Goal: Task Accomplishment & Management: Complete application form

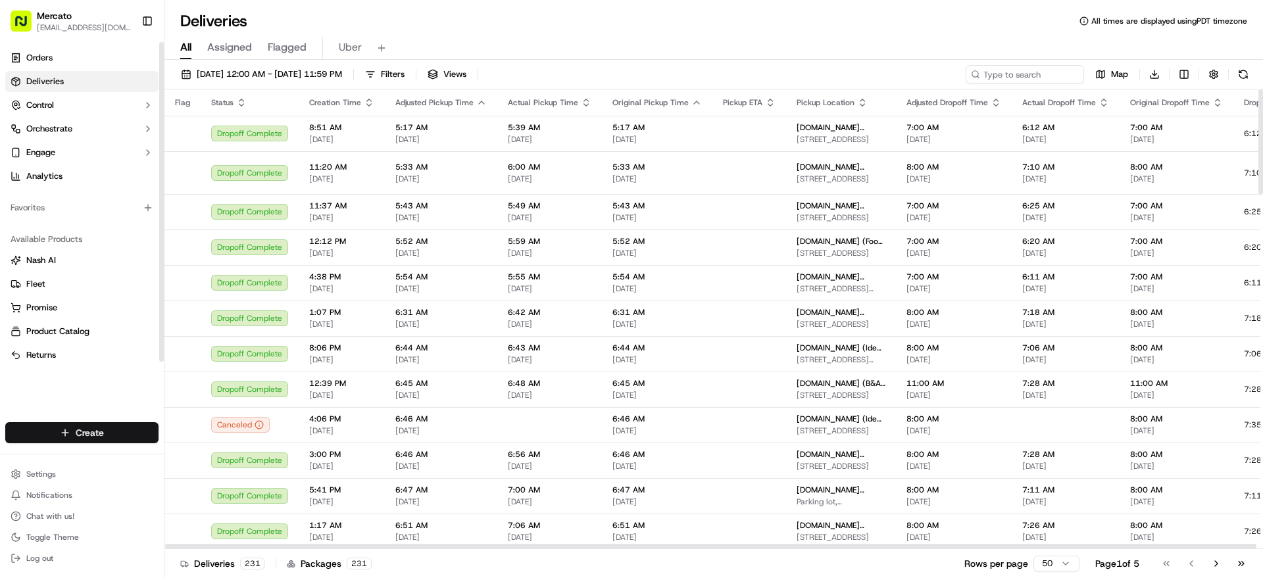
click at [142, 422] on html "Mercato [EMAIL_ADDRESS][DOMAIN_NAME] Toggle Sidebar Orders Deliveries Control O…" at bounding box center [631, 289] width 1263 height 578
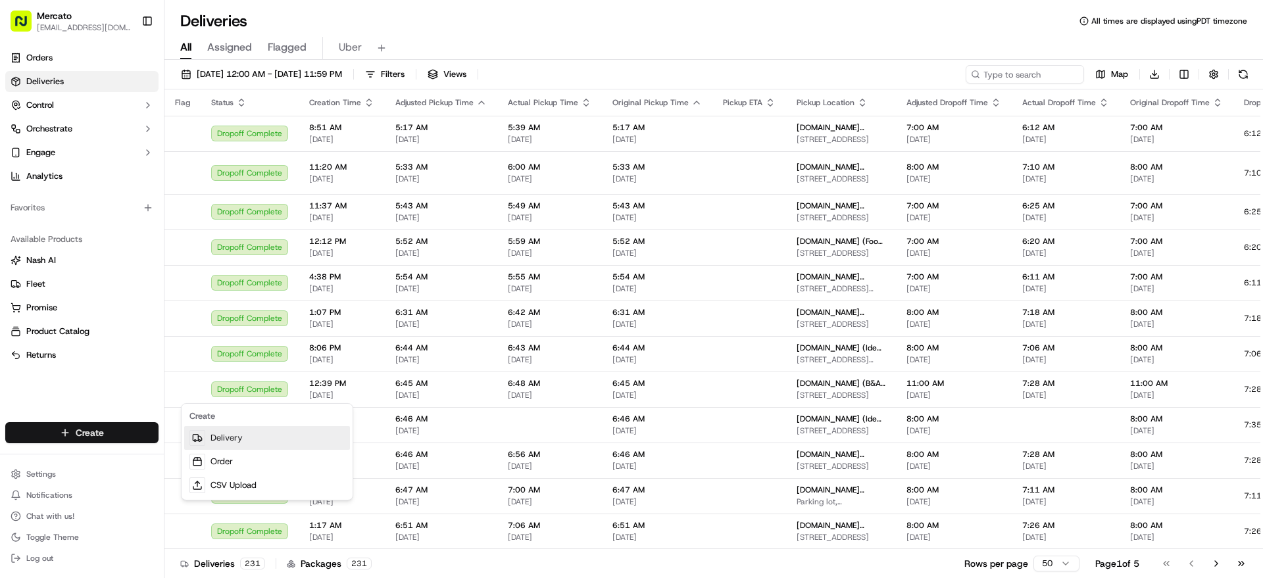
click at [231, 436] on link "Delivery" at bounding box center [267, 438] width 166 height 24
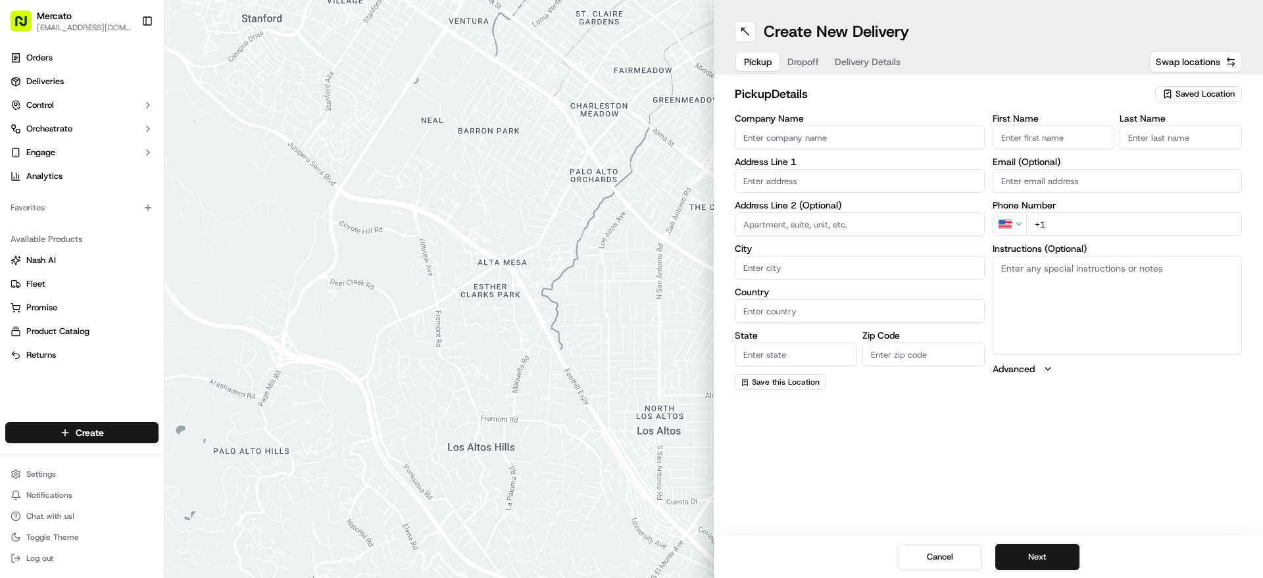
click at [876, 149] on input "Company Name" at bounding box center [860, 138] width 250 height 24
paste input "Mercato.com (Amy's Bread (Hell's Kitchen) )"
type input "Mercato.com (Amy's Bread (Hell's Kitchen) )"
click at [908, 193] on input "text" at bounding box center [860, 181] width 250 height 24
paste input "672 9th Avenue"
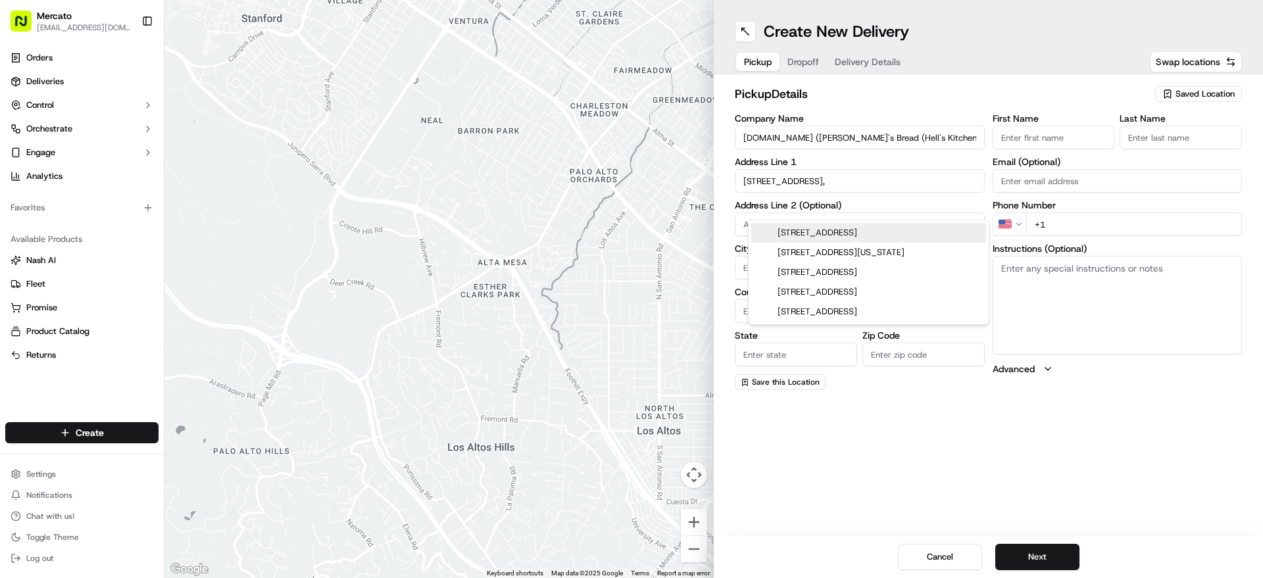
paste input "10036"
click at [914, 238] on div "672 9th Avenue, New York, NY 10036" at bounding box center [868, 233] width 235 height 20
type input "672 9th Ave, New York, NY 10036, USA"
type input "New York"
type input "United States"
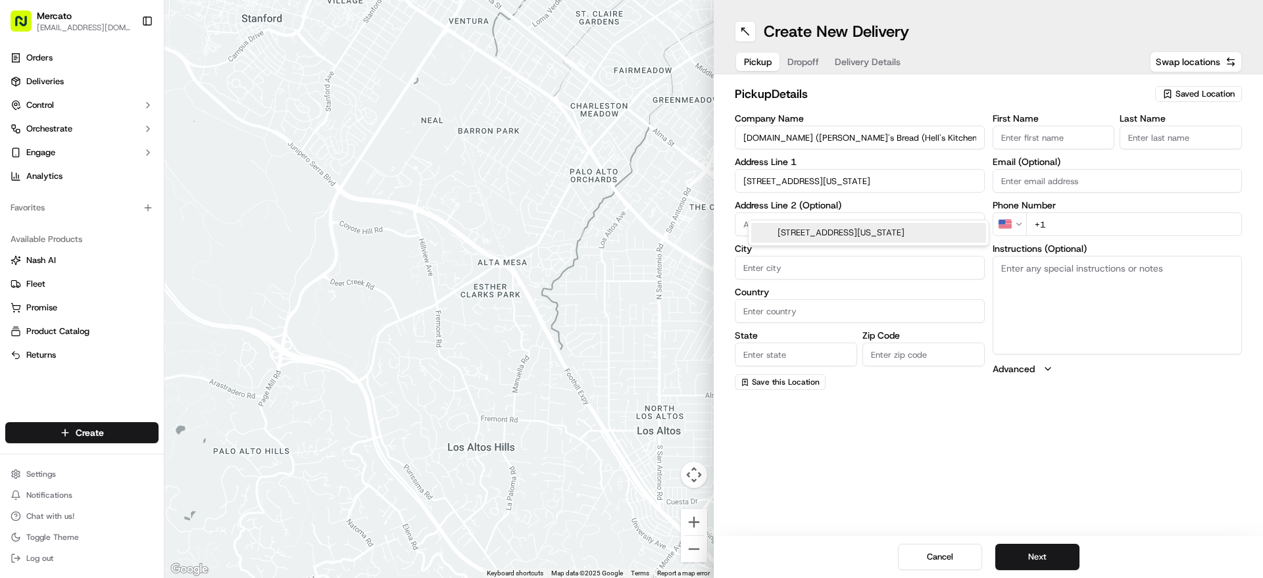
type input "NY"
type input "10036"
type input "672 9th Avenue"
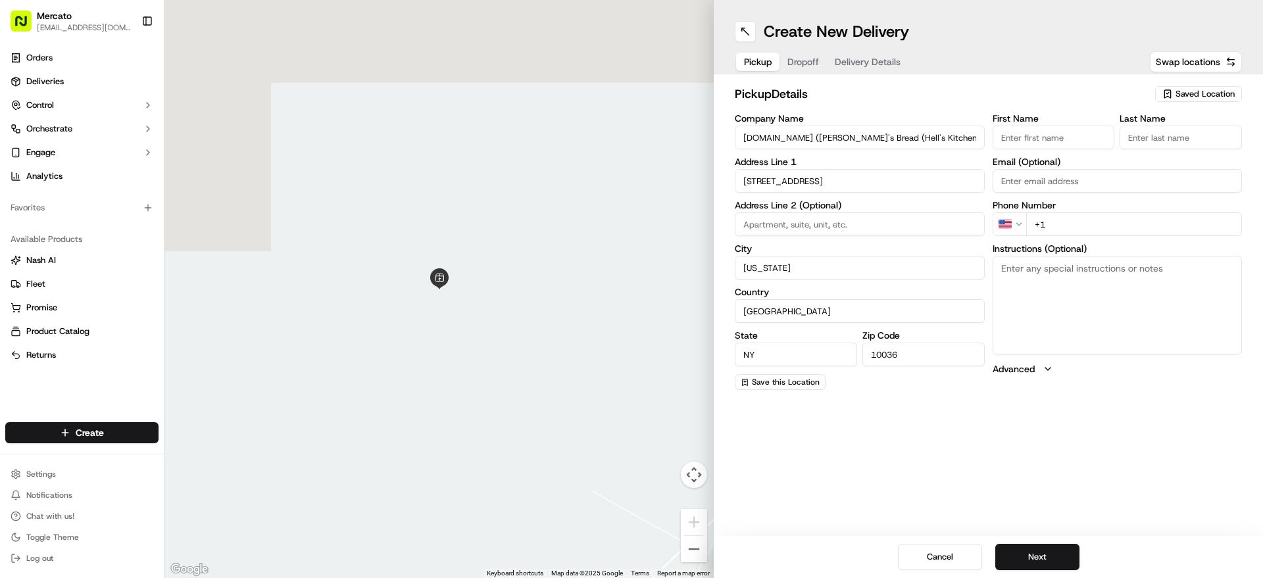
click at [1067, 290] on textarea "Instructions (Optional)" at bounding box center [1117, 305] width 250 height 99
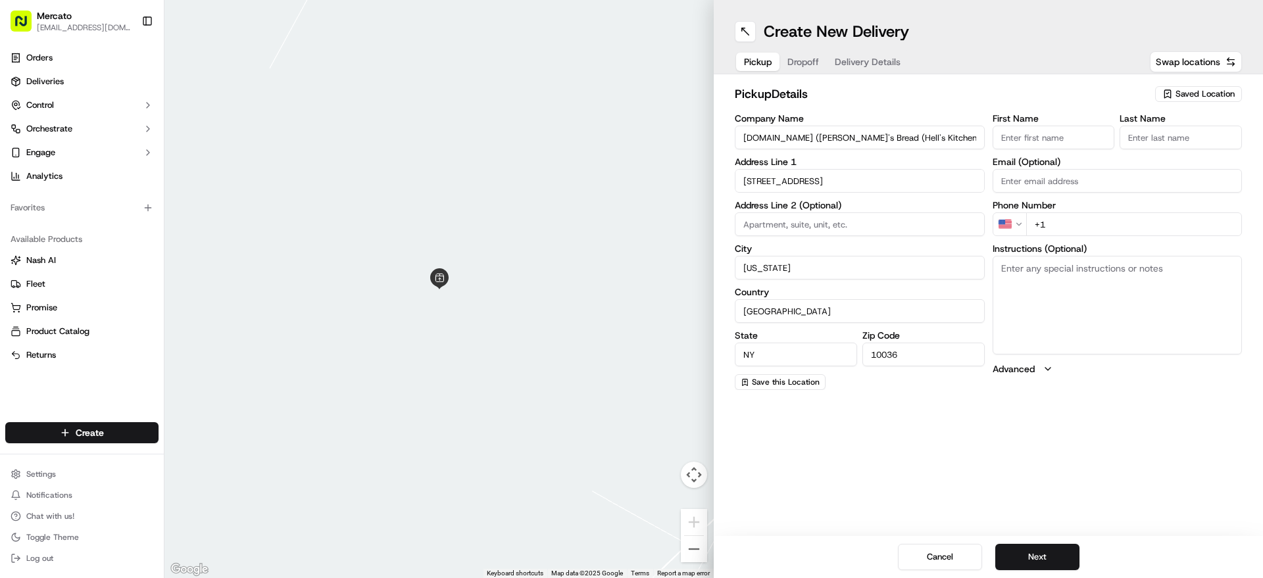
paste textarea "Please go inside Amy's Bread (Hell's Kitchen) and tell them you're here to pick…"
type textarea "Please go inside Amy's Bread (Hell's Kitchen) and tell them you're here to pick…"
click at [1148, 236] on input "+1" at bounding box center [1134, 224] width 216 height 24
paste input "1 855 966 2725"
type input "+1 1 855 966 2725"
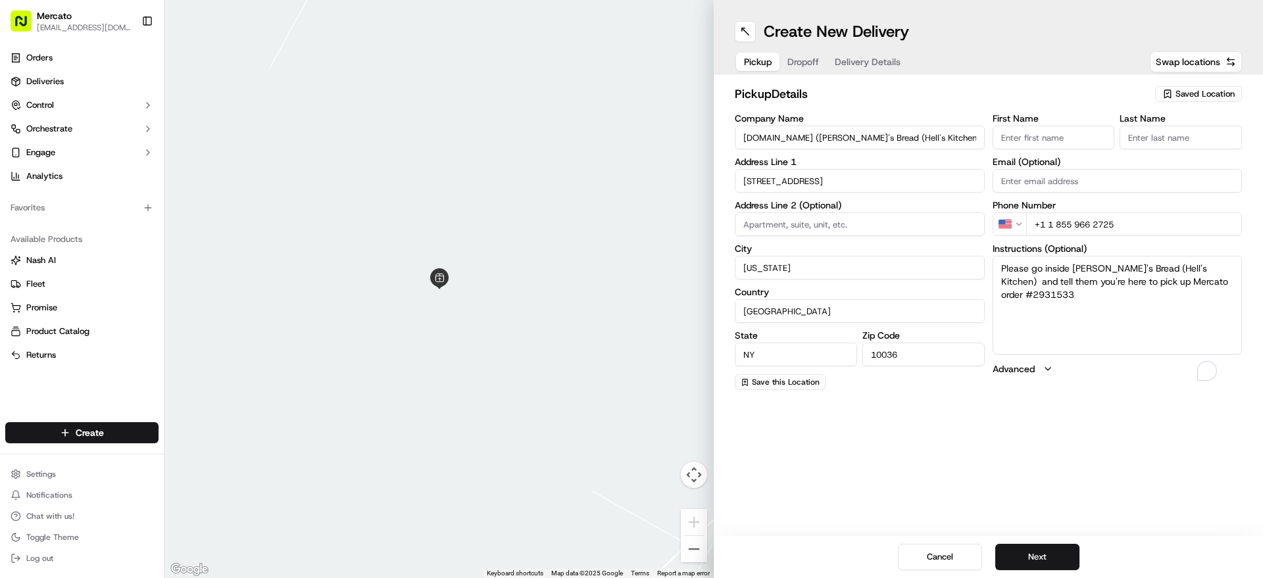
click at [1054, 482] on div "Create New Delivery Pickup Dropoff Delivery Details Swap locations pickup Detai…" at bounding box center [988, 289] width 549 height 578
click at [1052, 555] on button "Next" at bounding box center [1037, 557] width 84 height 26
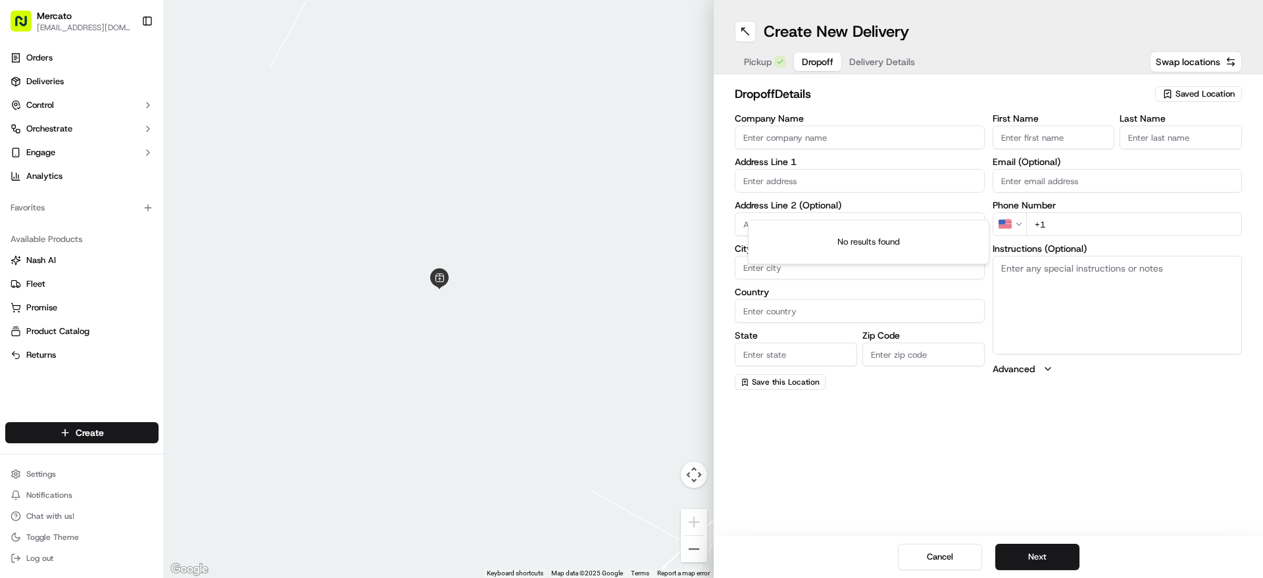
click at [886, 193] on input "text" at bounding box center [860, 181] width 250 height 24
paste input "55 Water Street"
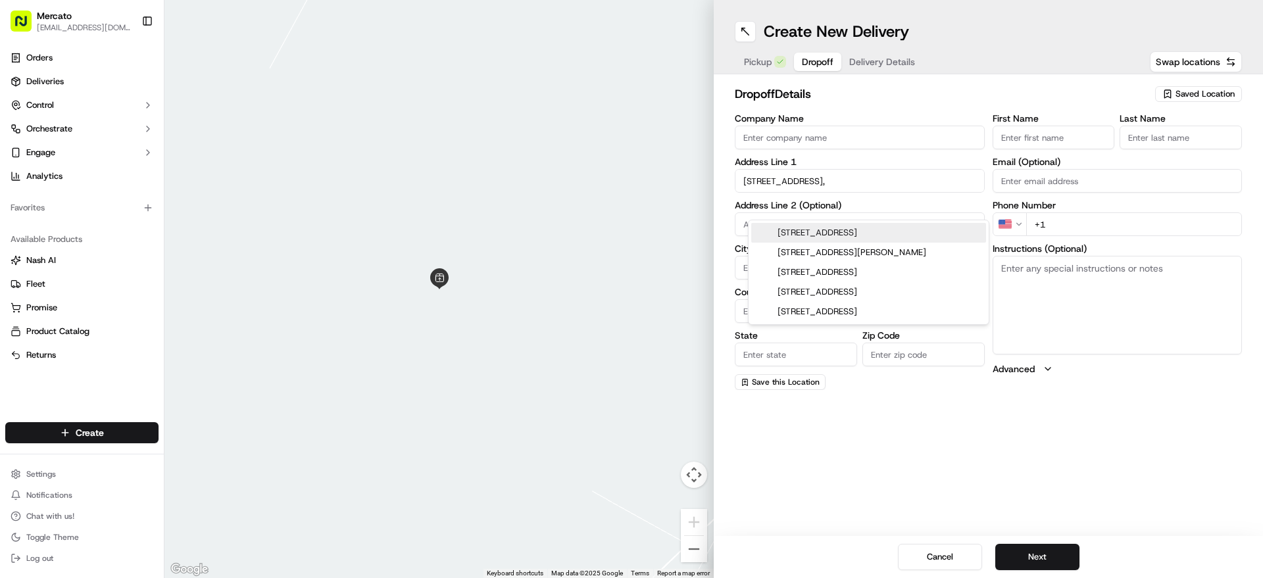
paste input "10041"
click at [861, 237] on div "55 Water Street, New York, NY 10041" at bounding box center [868, 233] width 235 height 20
type input "55 Water St, New York, NY 10041, USA"
type input "New York"
type input "United States"
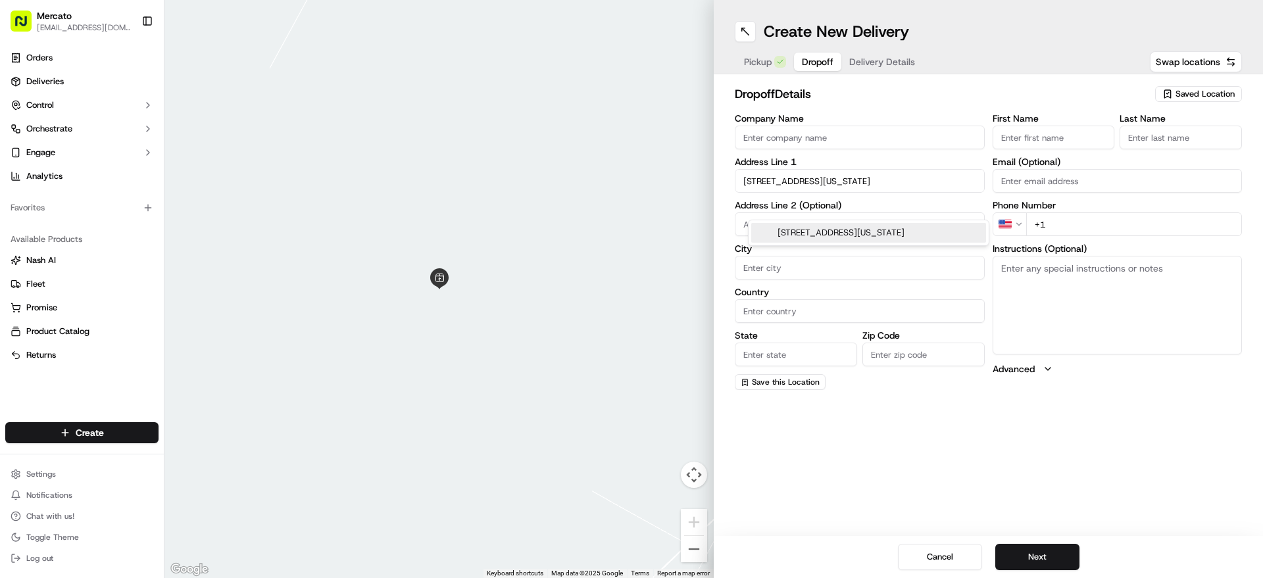
type input "NY"
type input "10041"
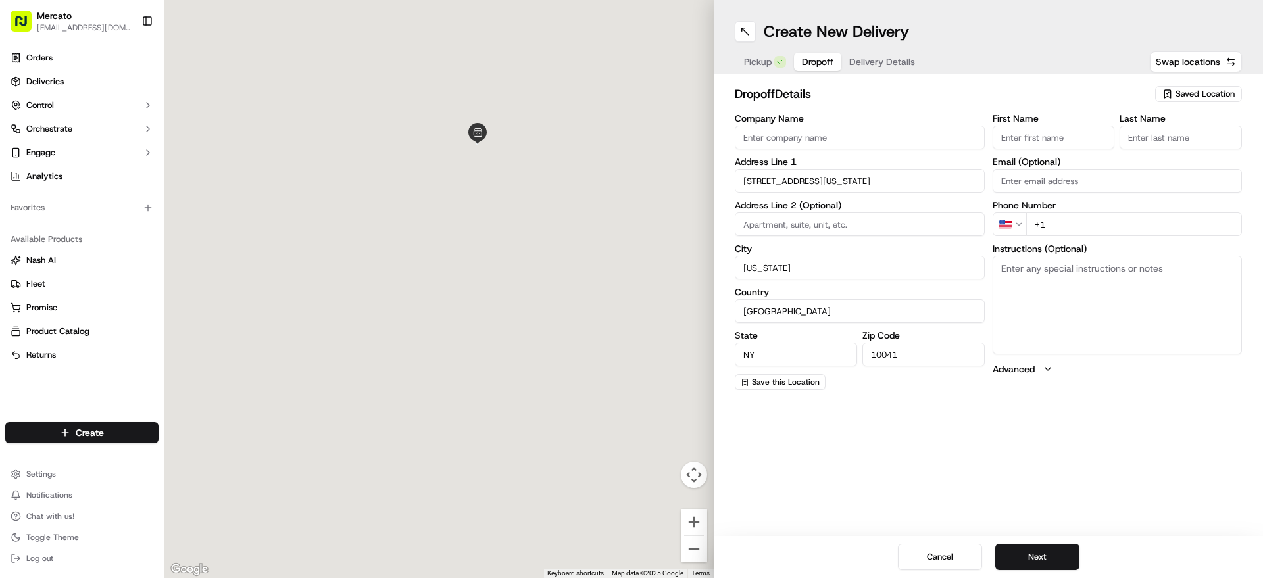
type input "55 Water Street"
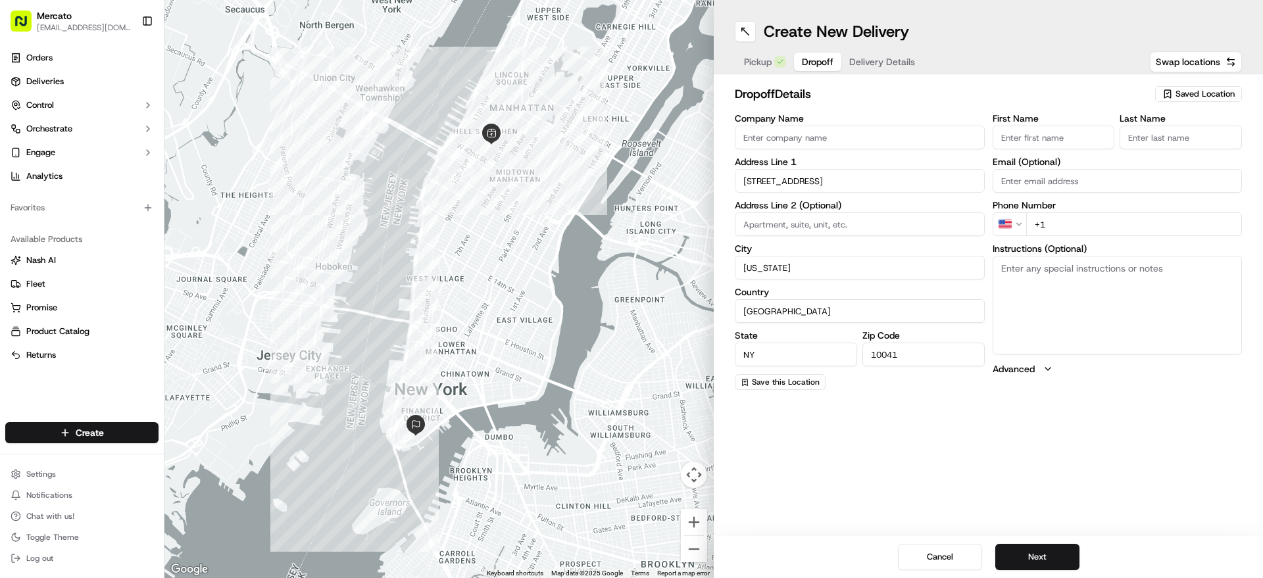
paste input "floor 29"
type input "floor 29"
paste textarea "Mention you are here with Mercato. Ashanty is located at/in floor 29. Please ca…"
click at [1092, 351] on textarea "Instructions (Optional)" at bounding box center [1117, 305] width 250 height 99
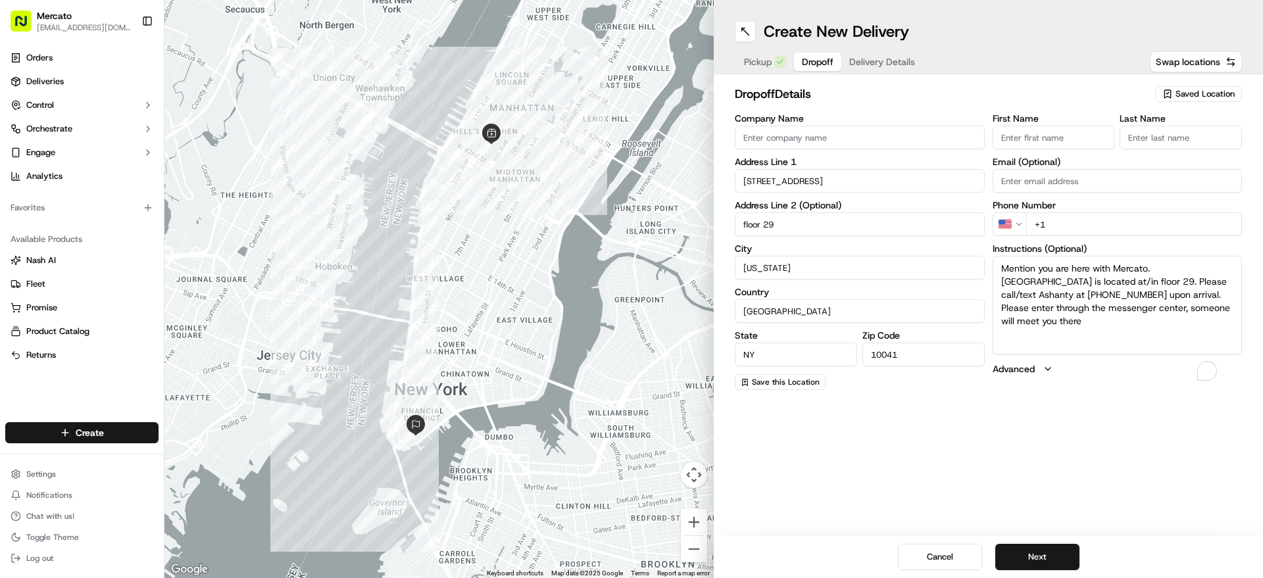
type textarea "Mention you are here with Mercato. Ashanty is located at/in floor 29. Please ca…"
click at [1129, 236] on input "+1" at bounding box center [1134, 224] width 216 height 24
paste input "1 917 981 8477"
type input "+1 1 917 981 8477"
click at [1023, 170] on div "First Name Last Name Email (Optional) Phone Number US +1 1 917 981 8477 Instruc…" at bounding box center [1117, 252] width 250 height 276
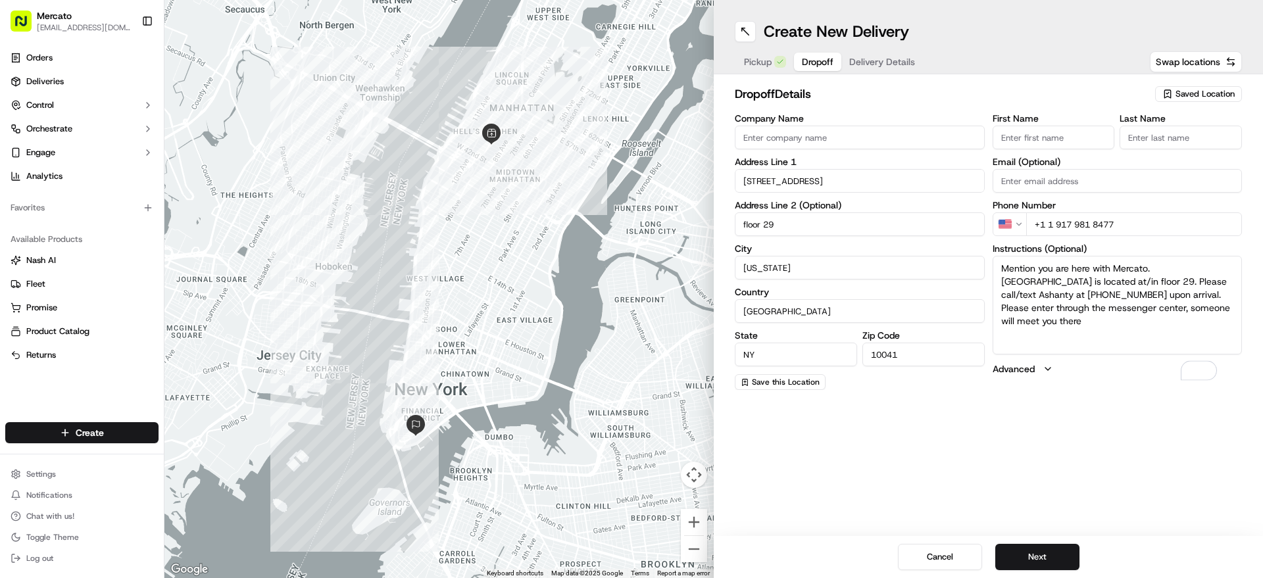
click at [1030, 149] on input "First Name" at bounding box center [1053, 138] width 122 height 24
paste input "Ashanty"
type input "Ashanty"
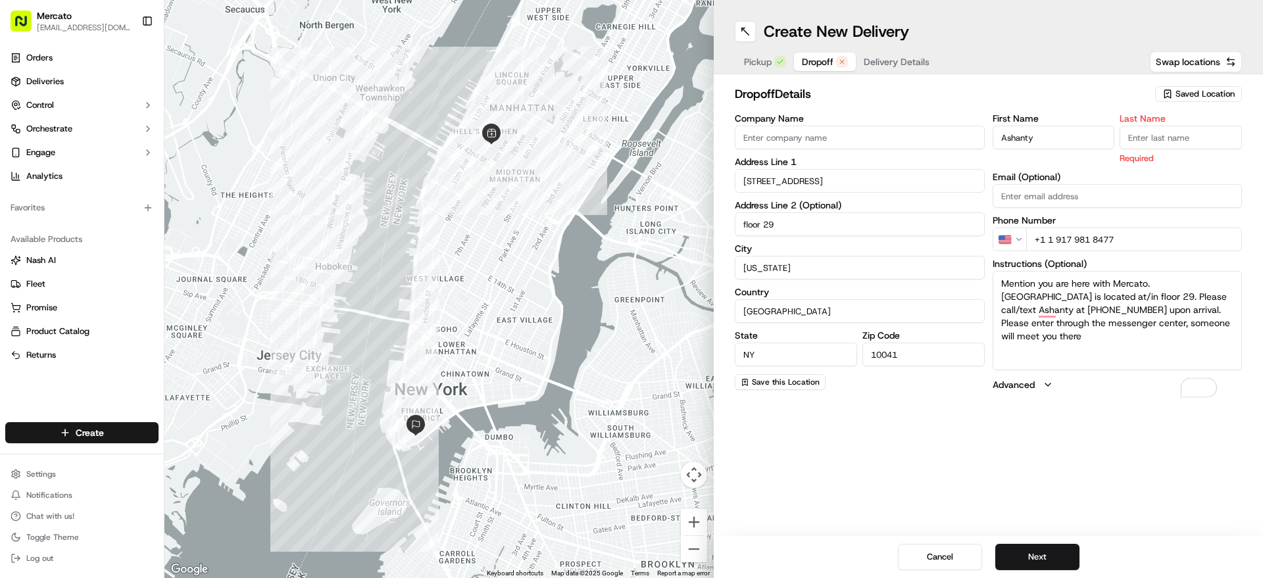
click at [1163, 144] on input "Last Name" at bounding box center [1180, 138] width 122 height 24
paste input "Febles"
type input "Febles"
click at [1066, 544] on button "Next" at bounding box center [1037, 557] width 84 height 26
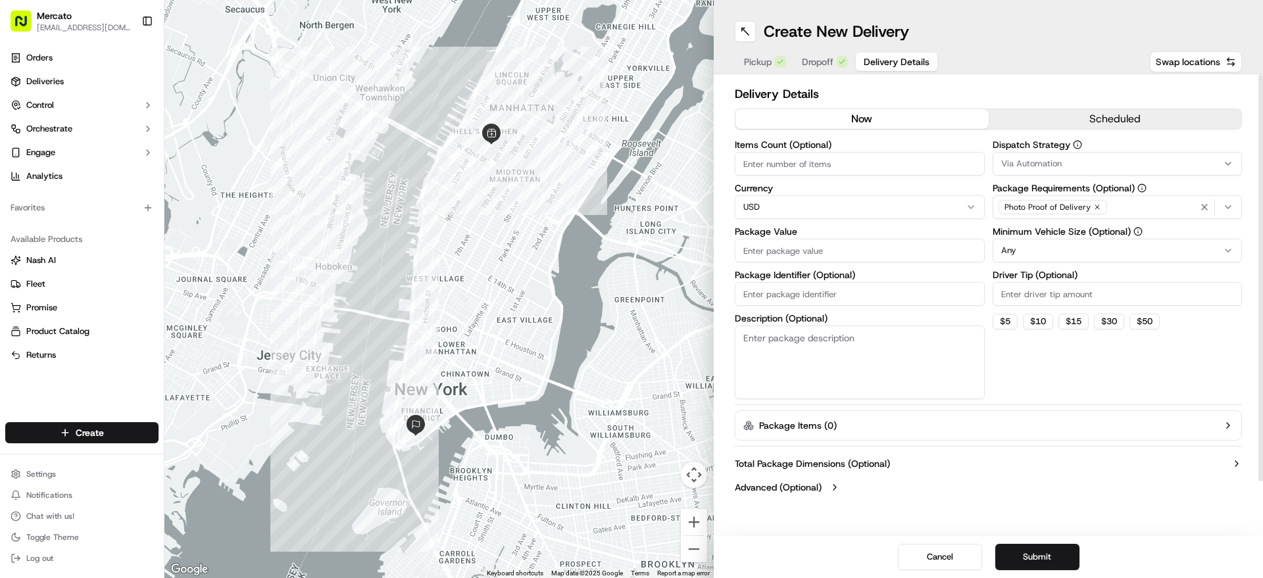
click at [894, 306] on input "Package Identifier (Optional)" at bounding box center [860, 294] width 250 height 24
paste input "Order #2931533"
type input "Order #2931533"
click at [790, 262] on input "Package Value" at bounding box center [860, 251] width 250 height 24
paste input "457.50"
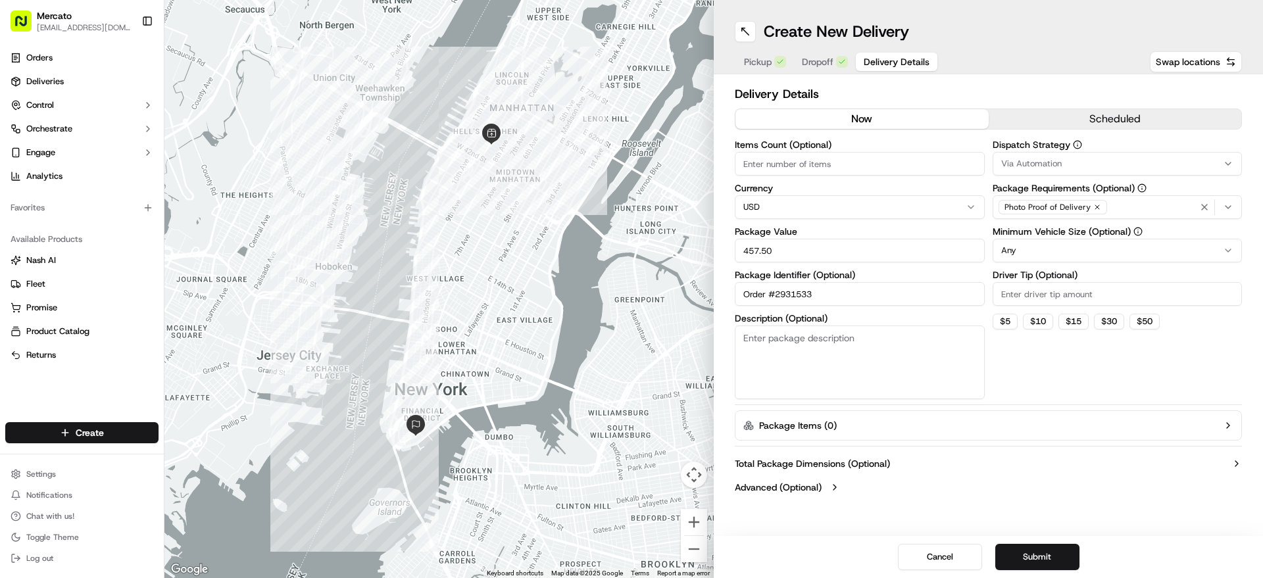
type input "457.50"
click at [1086, 306] on input "Driver Tip (Optional)" at bounding box center [1117, 294] width 250 height 24
paste input "22.88"
type input "22.88"
click at [1066, 398] on div "Dispatch Strategy Via Automation Package Requirements (Optional) Photo Proof of…" at bounding box center [1117, 269] width 250 height 259
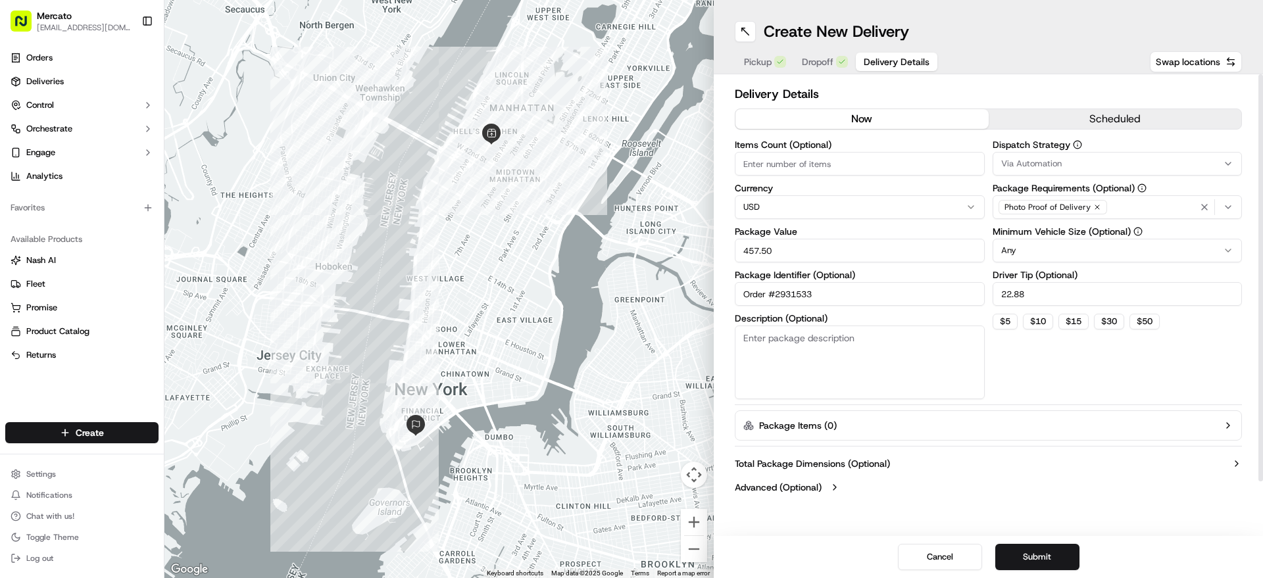
click at [1043, 280] on html "Mercato jannia@mercato.com Toggle Sidebar Orders Deliveries Control Orchestrate…" at bounding box center [631, 289] width 1263 height 578
click at [1042, 279] on html "Mercato jannia@mercato.com Toggle Sidebar Orders Deliveries Control Orchestrate…" at bounding box center [631, 289] width 1263 height 578
click at [1052, 399] on div "Dispatch Strategy Via Automation Package Requirements (Optional) Photo Proof of…" at bounding box center [1117, 269] width 250 height 259
click at [1077, 548] on button "Submit" at bounding box center [1037, 557] width 84 height 26
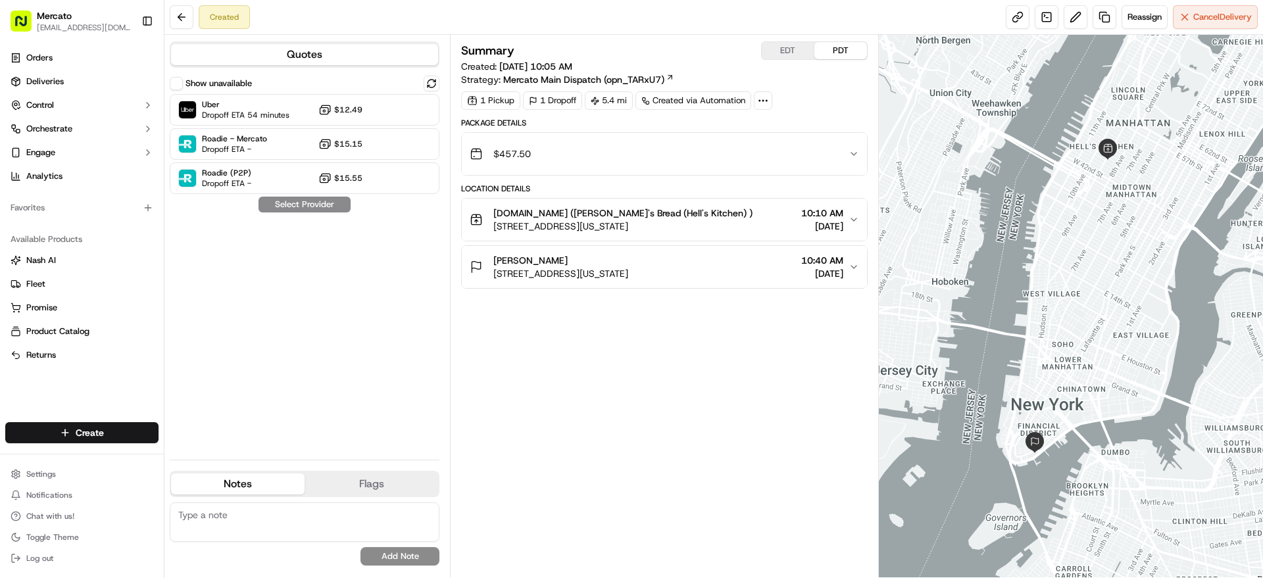
click at [335, 116] on button "$12.49" at bounding box center [340, 109] width 44 height 13
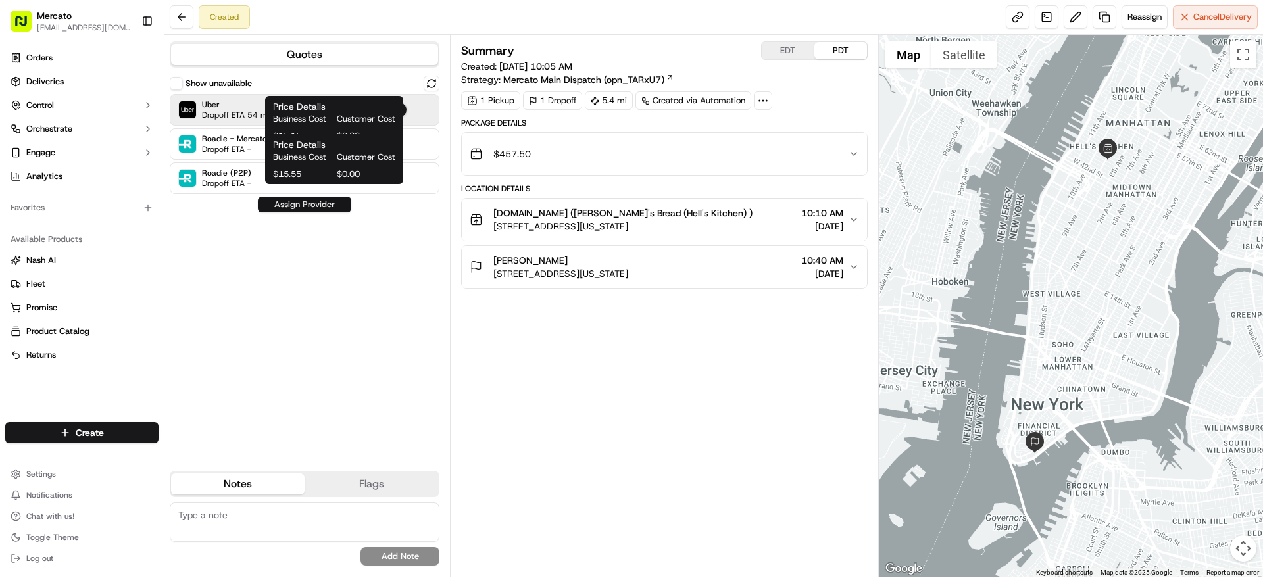
click at [329, 212] on button "Assign Provider" at bounding box center [304, 205] width 93 height 16
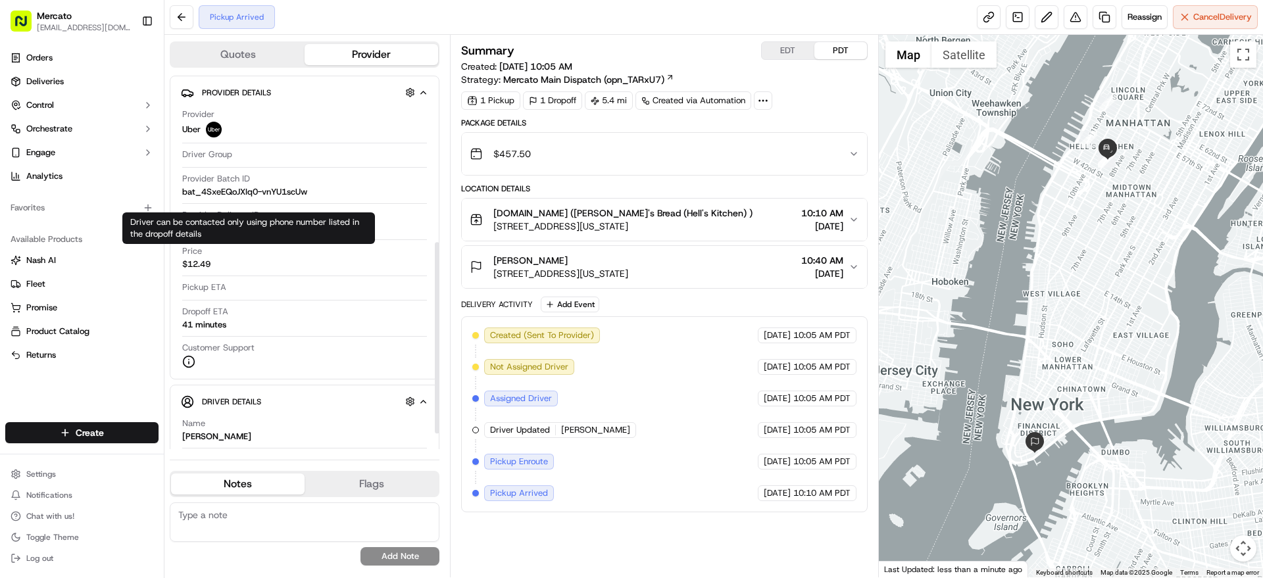
scroll to position [312, 0]
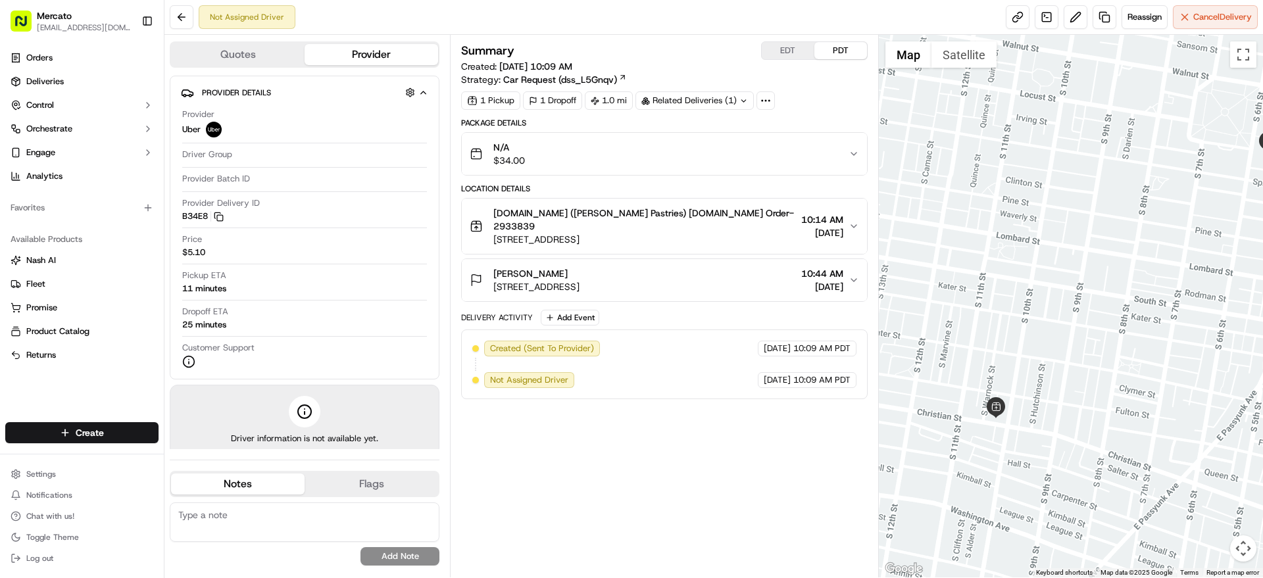
drag, startPoint x: 1033, startPoint y: 245, endPoint x: 1096, endPoint y: 222, distance: 66.4
click at [1096, 222] on div at bounding box center [1071, 306] width 385 height 543
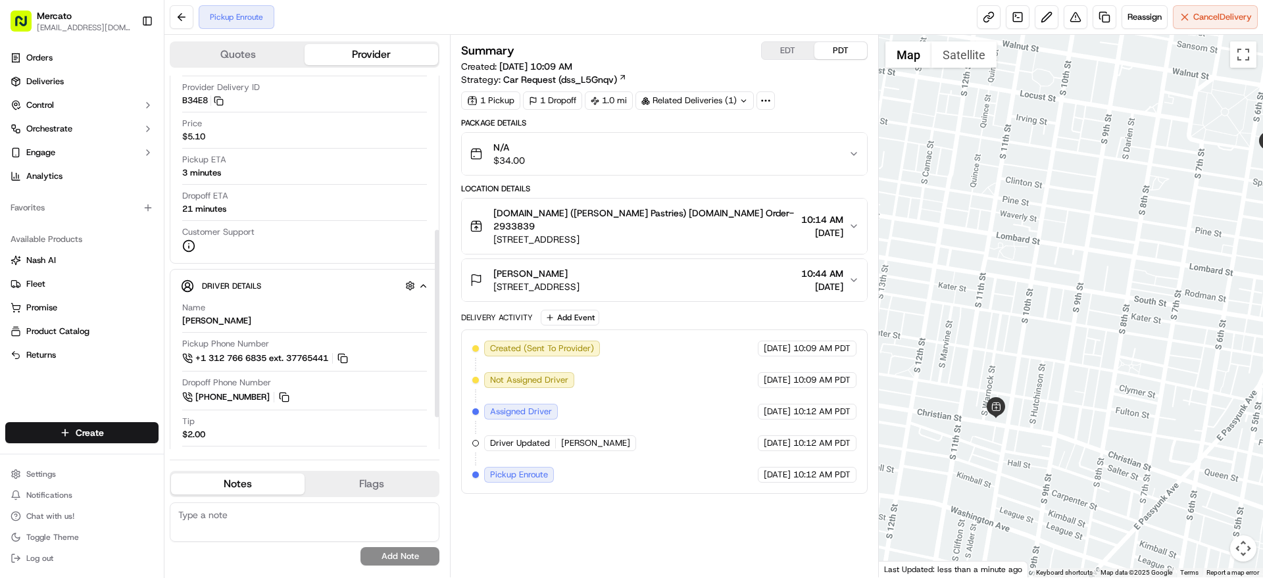
scroll to position [326, 0]
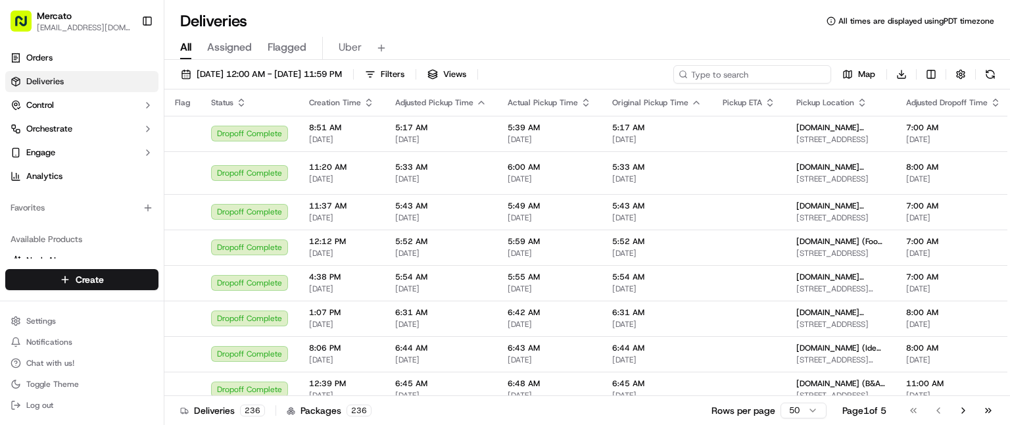
click at [831, 84] on input at bounding box center [752, 74] width 158 height 18
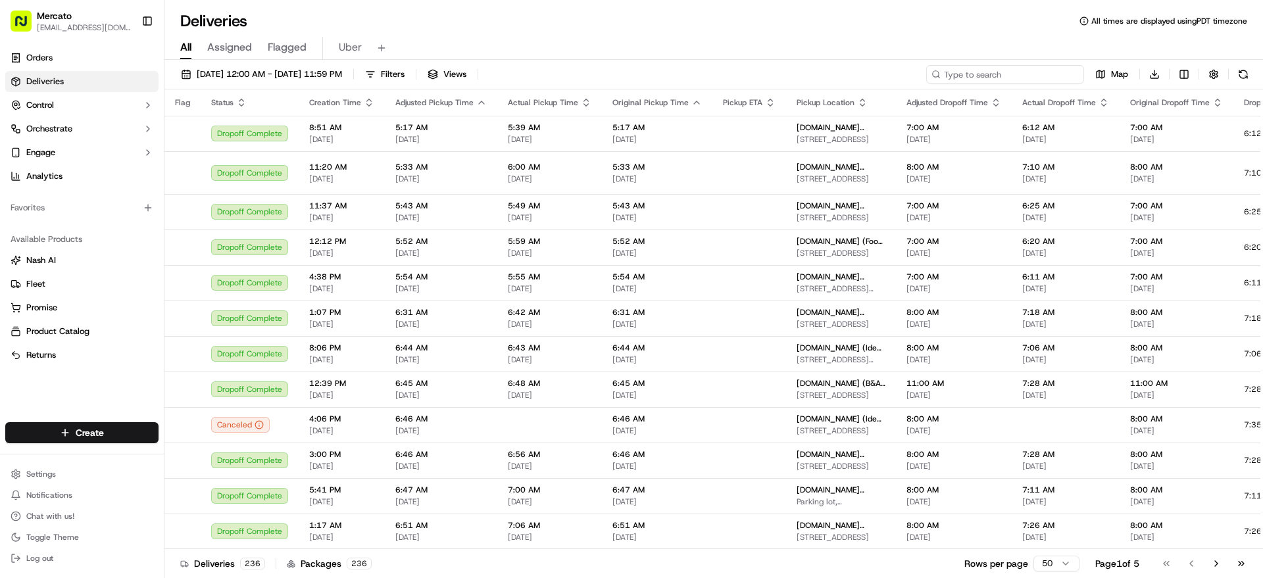
paste input "2933715"
type input "2933715"
click at [990, 84] on input "2933715" at bounding box center [1005, 74] width 158 height 18
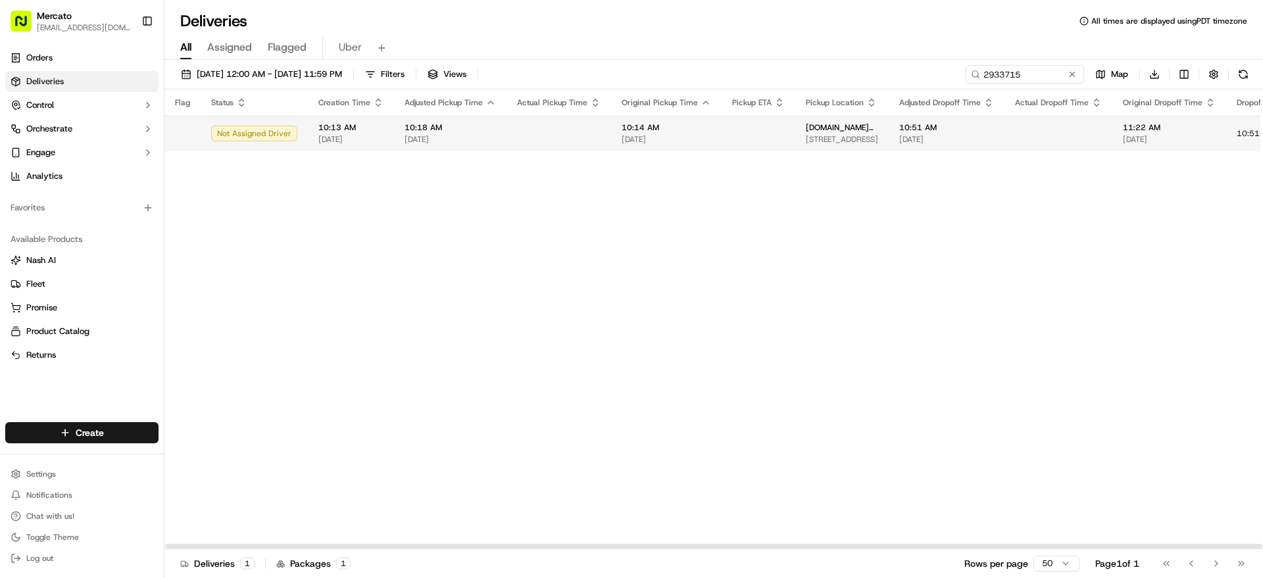
click at [795, 135] on td at bounding box center [758, 134] width 74 height 36
